Goal: Book appointment/travel/reservation

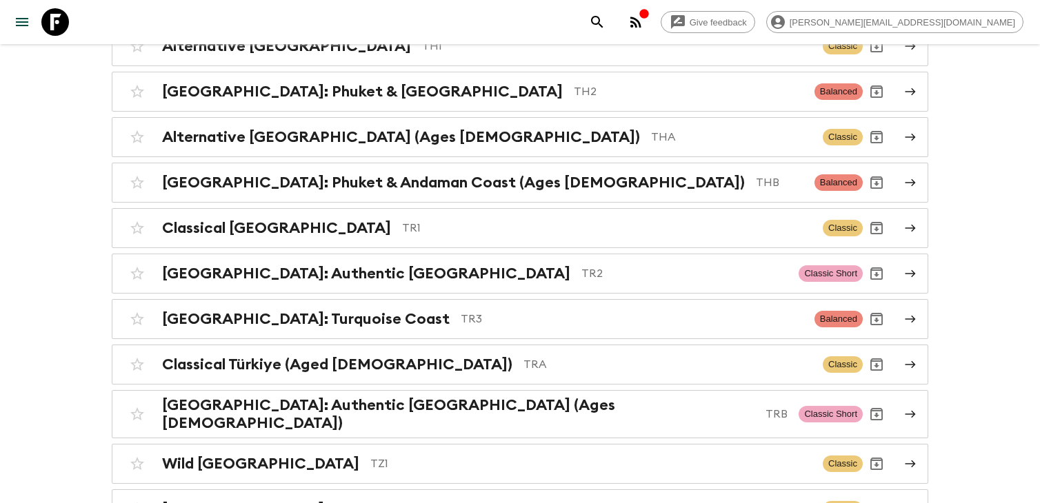
scroll to position [3521, 0]
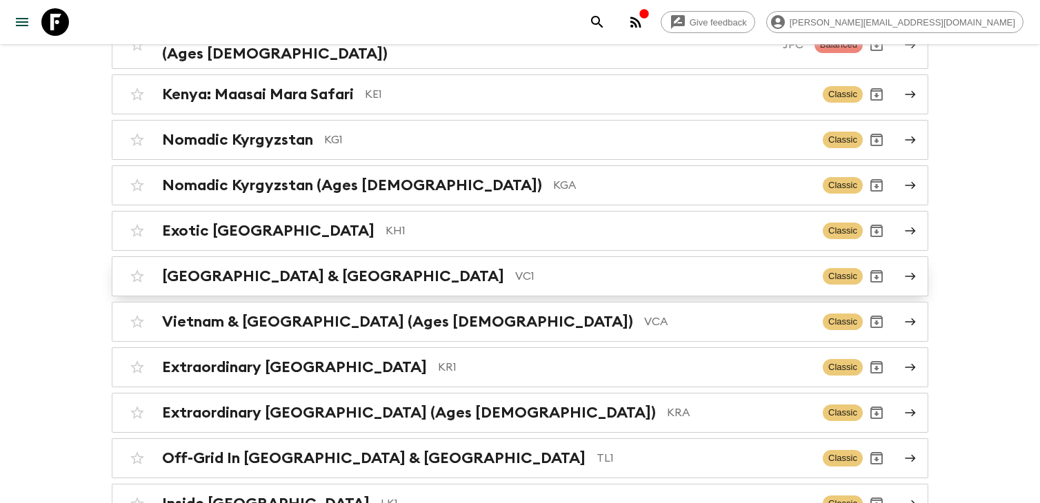
click at [515, 268] on p "VC1" at bounding box center [663, 276] width 297 height 17
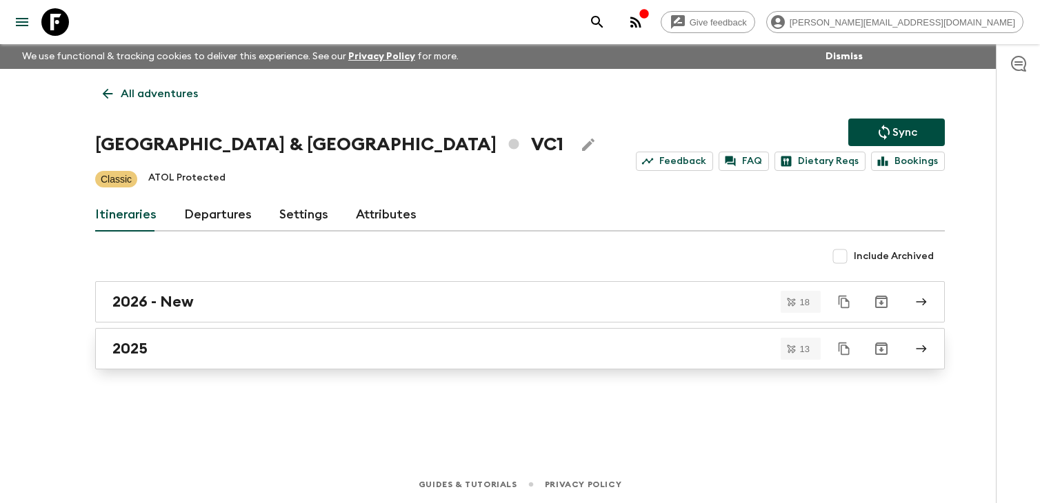
click at [318, 354] on div "2025" at bounding box center [506, 349] width 789 height 18
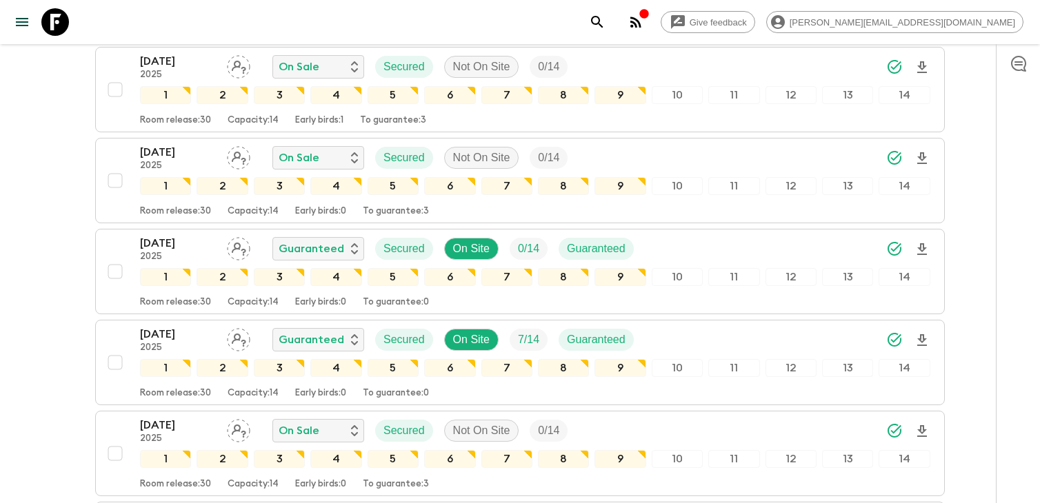
scroll to position [883, 0]
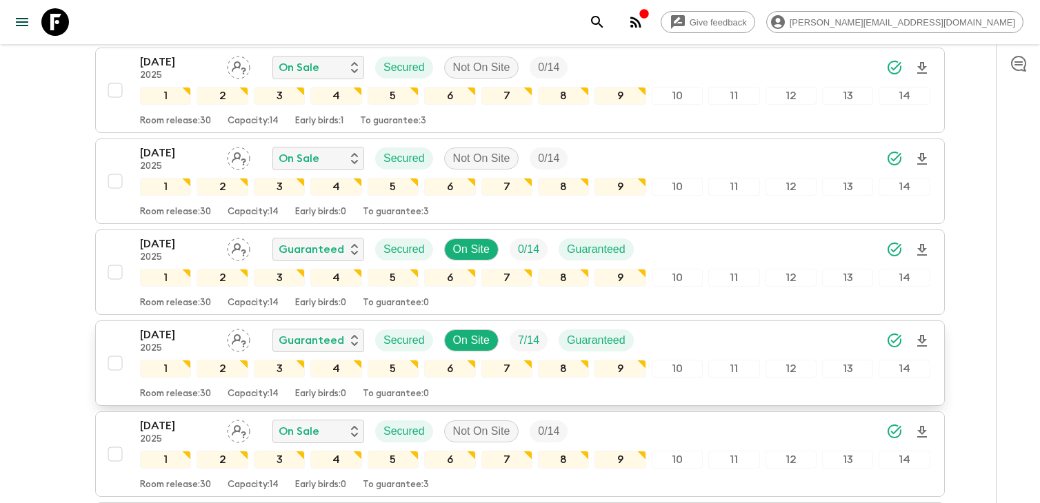
click at [132, 335] on div "[DATE] 2025 Guaranteed Secured On Site 7 / 14 Guaranteed 1 2 3 4 5 6 7 8 9 10 1…" at bounding box center [515, 363] width 829 height 73
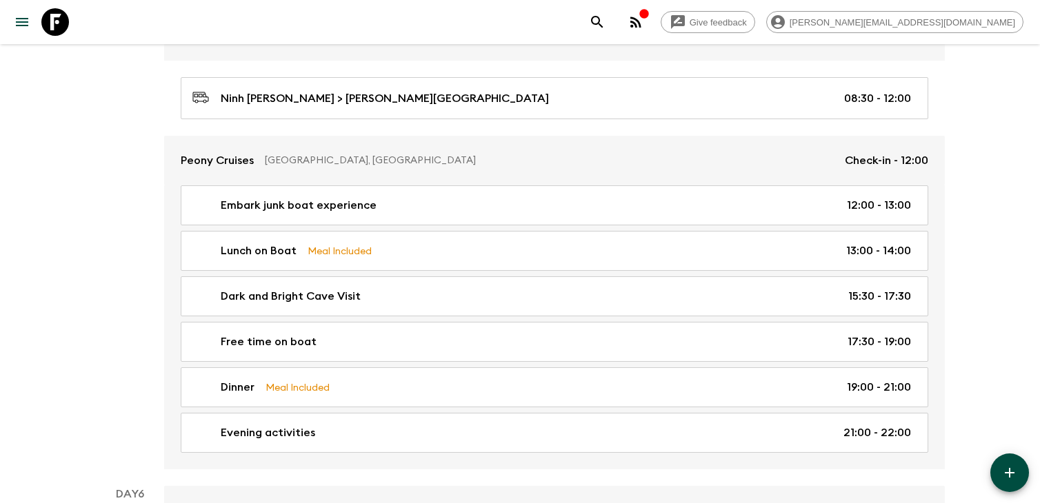
scroll to position [1573, 0]
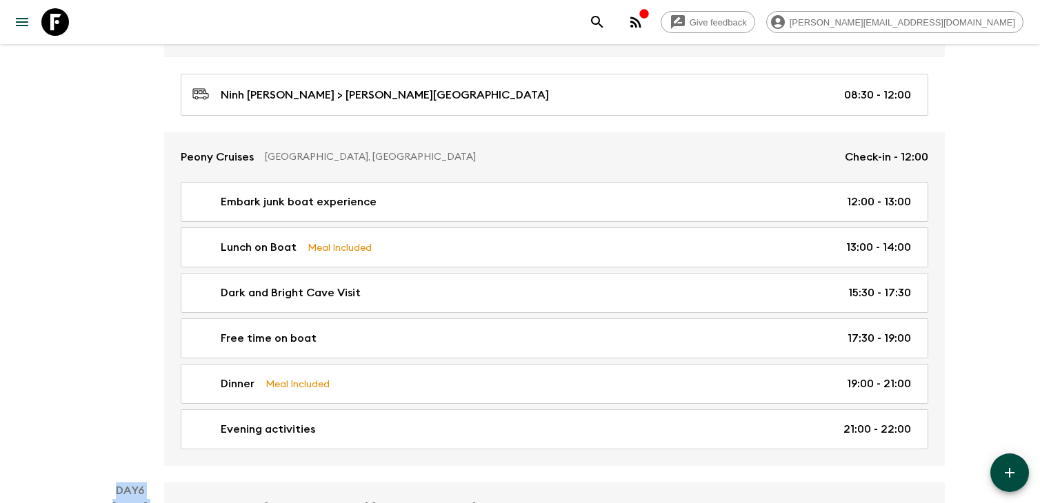
click at [161, 232] on div "Day 5 [DATE]" at bounding box center [129, 208] width 69 height 515
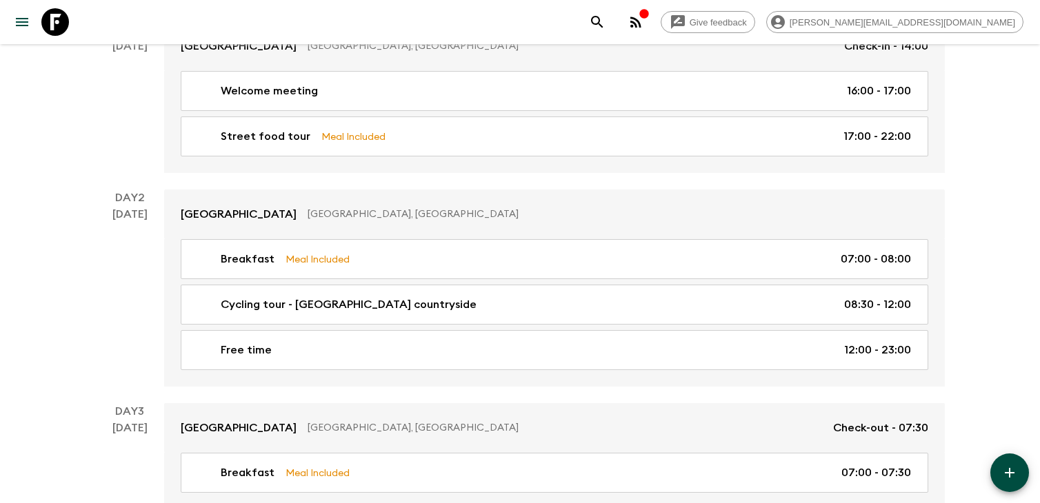
scroll to position [0, 0]
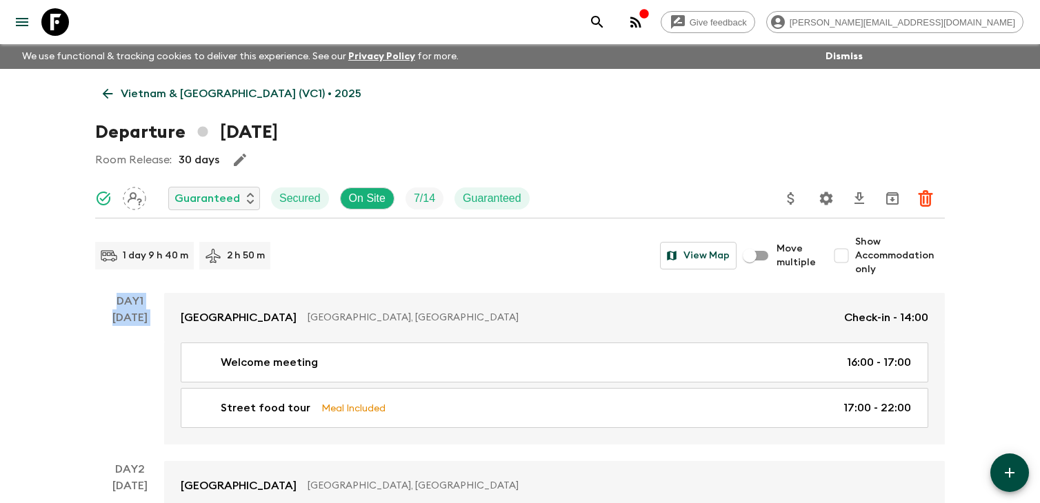
drag, startPoint x: 103, startPoint y: 296, endPoint x: 1004, endPoint y: 408, distance: 907.6
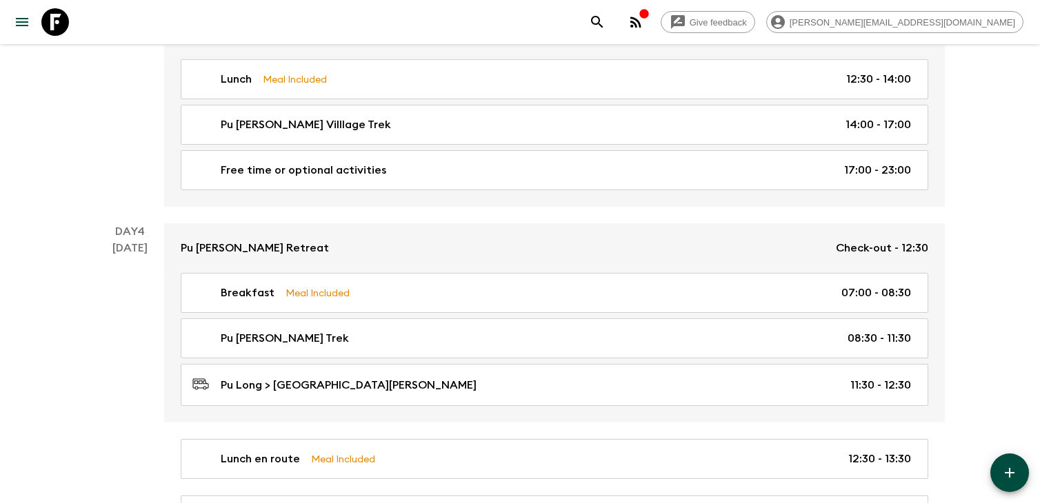
scroll to position [854, 0]
